Goal: Subscribe to service/newsletter: Subscribe to service/newsletter

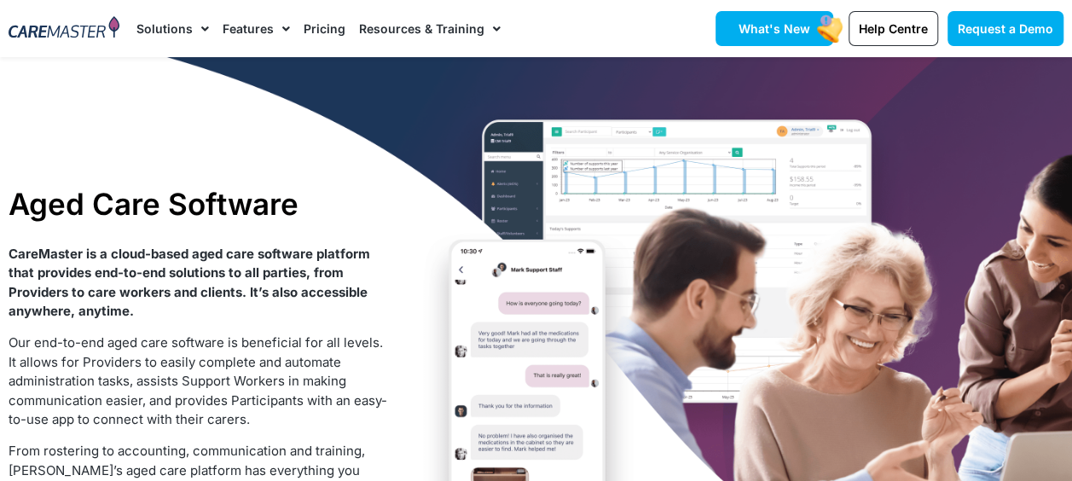
click at [745, 15] on link "What's New" at bounding box center [774, 28] width 118 height 35
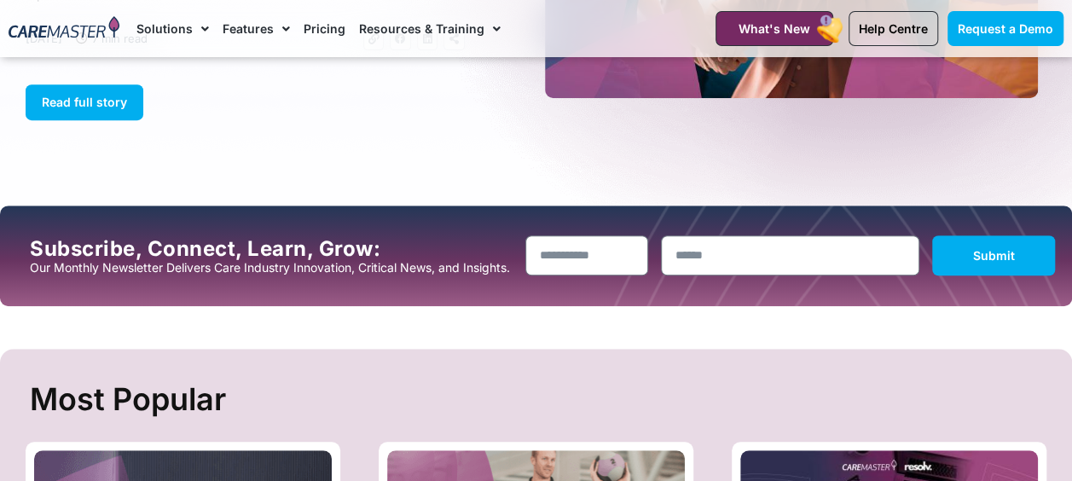
scroll to position [342, 0]
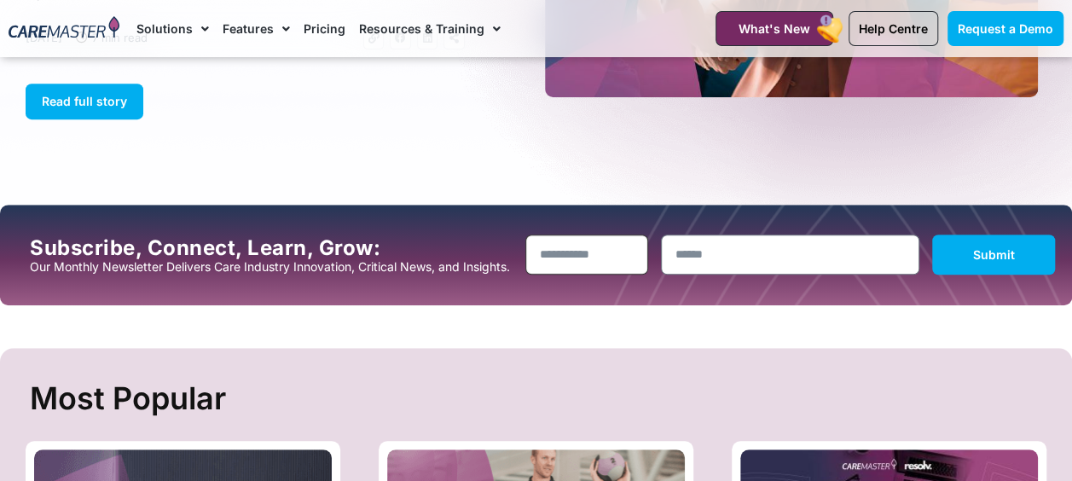
click at [590, 266] on input "Name" at bounding box center [586, 254] width 123 height 40
type input "**********"
click at [692, 268] on input "Email" at bounding box center [790, 254] width 258 height 40
type input "**********"
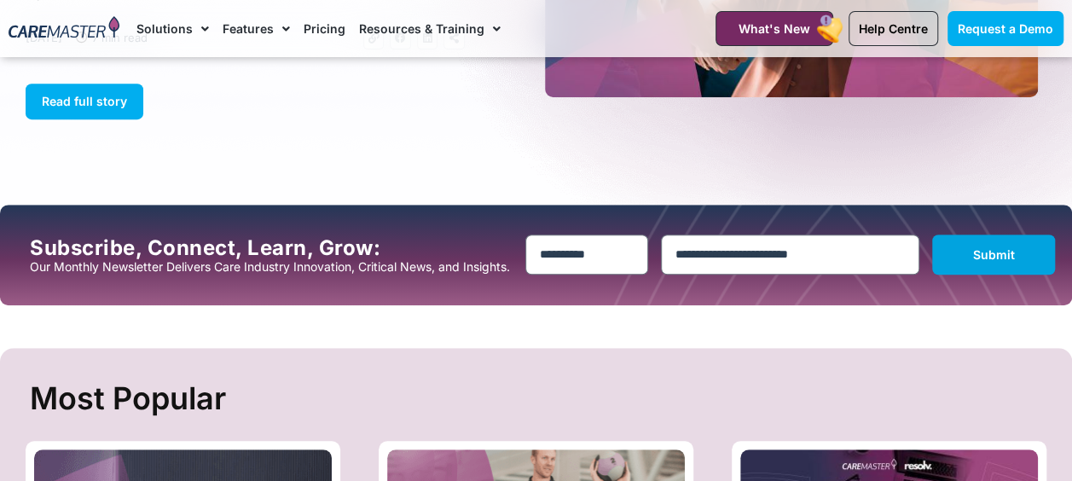
click at [1023, 262] on span "Submit" at bounding box center [993, 254] width 72 height 14
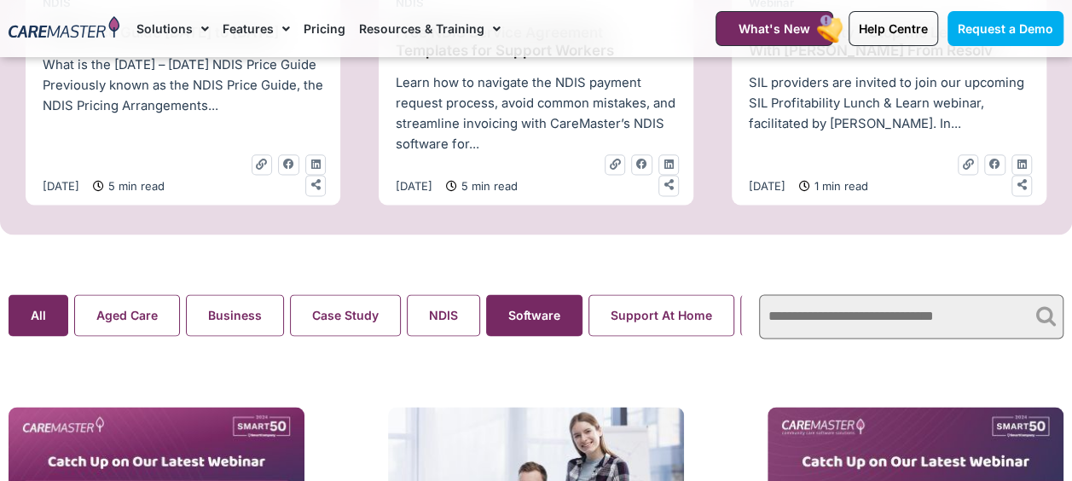
scroll to position [0, 80]
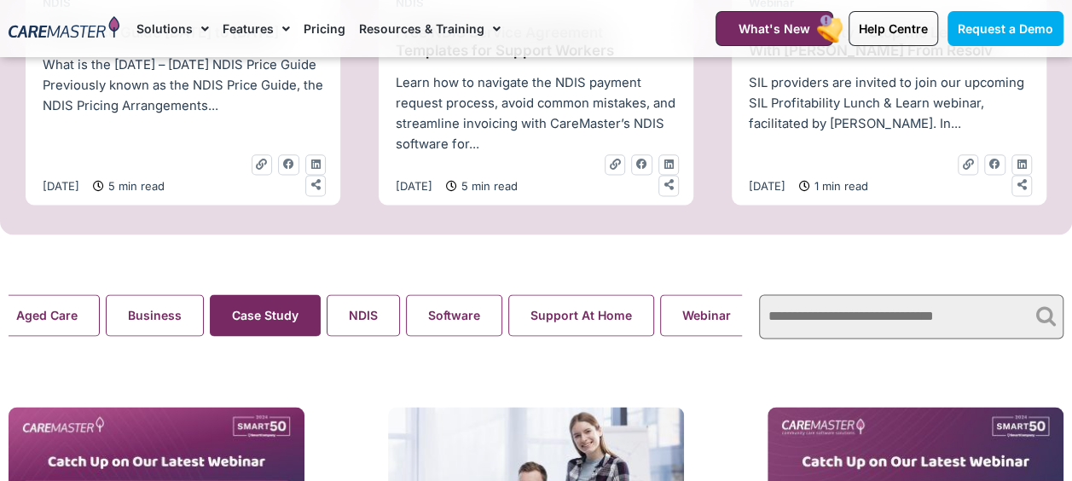
click at [247, 321] on button "Case Study" at bounding box center [265, 315] width 111 height 42
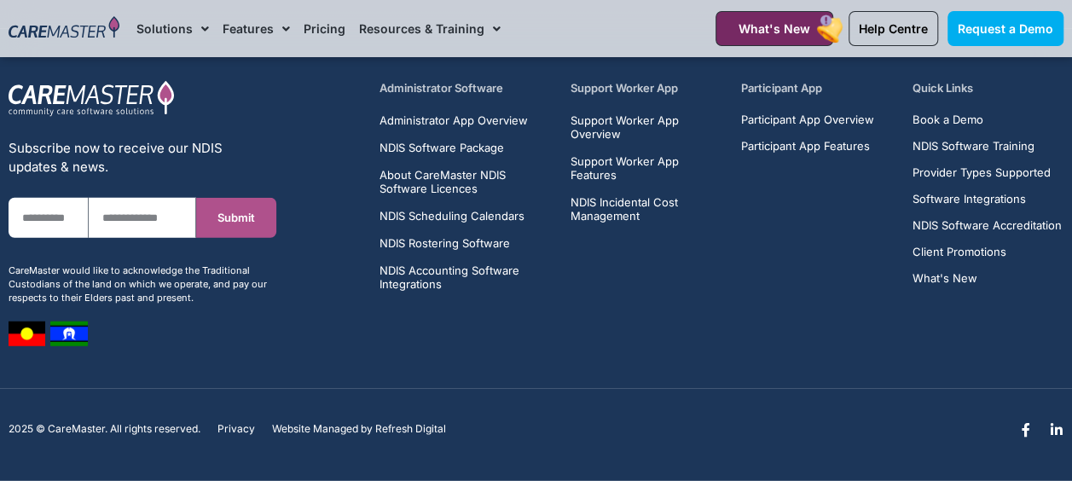
scroll to position [2300, 0]
click at [49, 222] on input "First Name" at bounding box center [49, 218] width 80 height 40
type input "**********"
click at [196, 198] on button "Submit" at bounding box center [236, 218] width 80 height 40
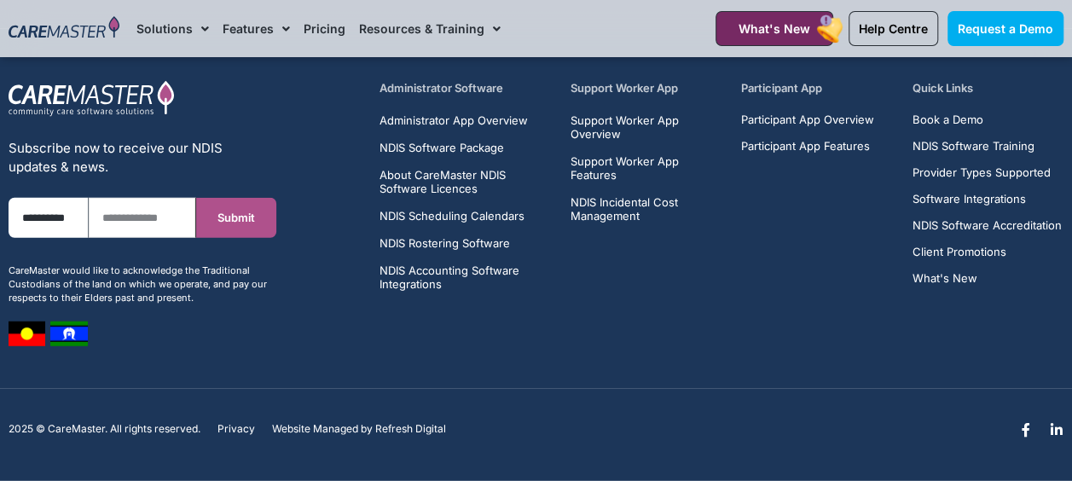
scroll to position [0, 0]
click at [196, 198] on button "Submit" at bounding box center [236, 218] width 80 height 40
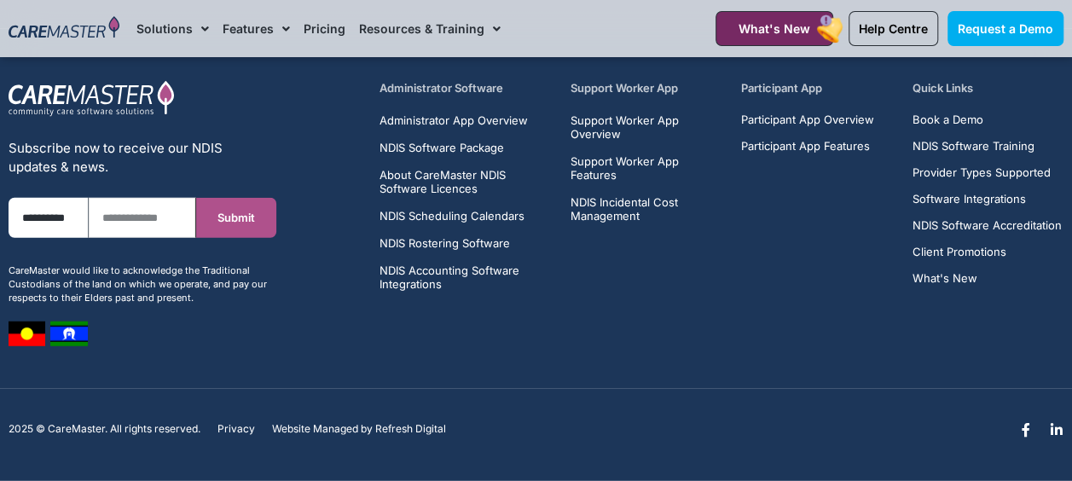
click at [196, 198] on button "Submit" at bounding box center [236, 218] width 80 height 40
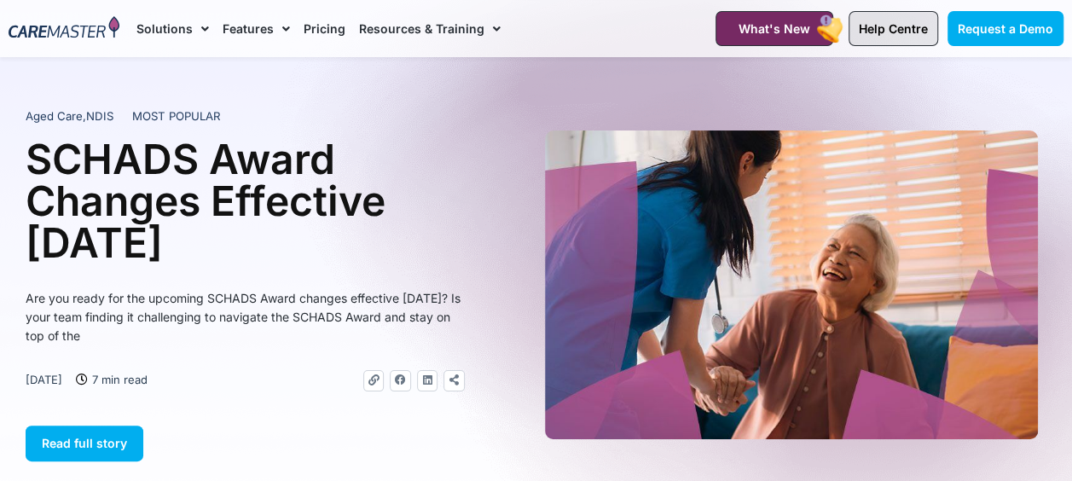
click at [882, 36] on link "Help Centre" at bounding box center [893, 28] width 90 height 35
